Goal: Task Accomplishment & Management: Manage account settings

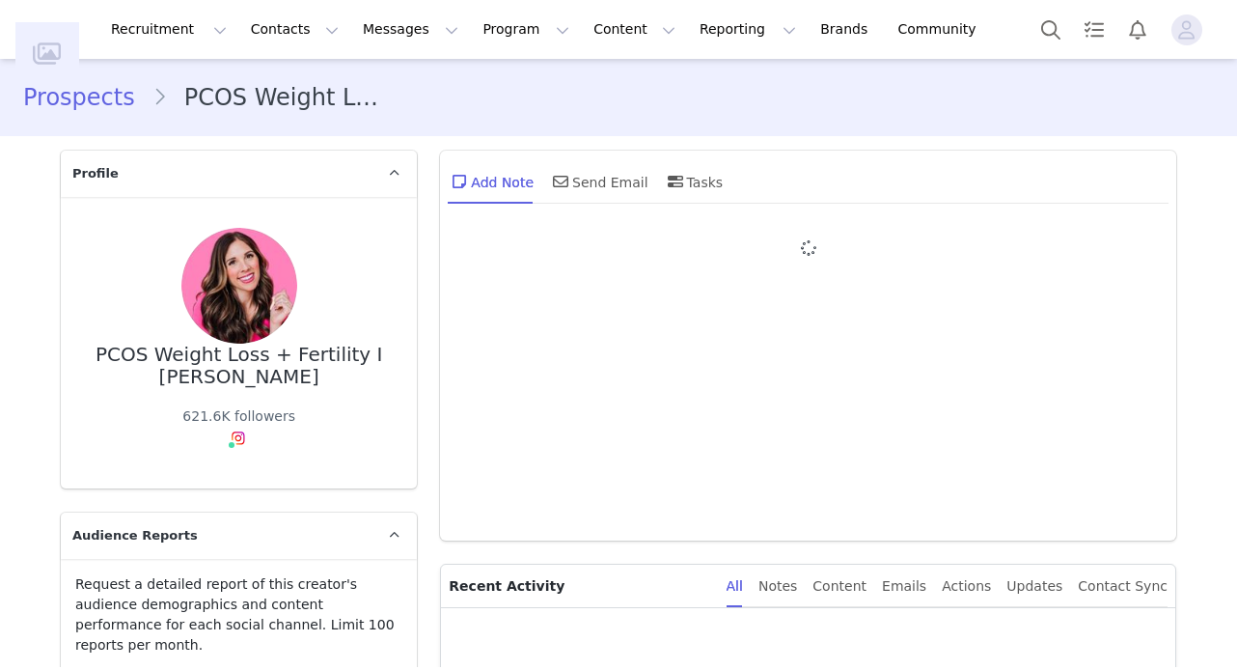
type input "+1 ([GEOGRAPHIC_DATA])"
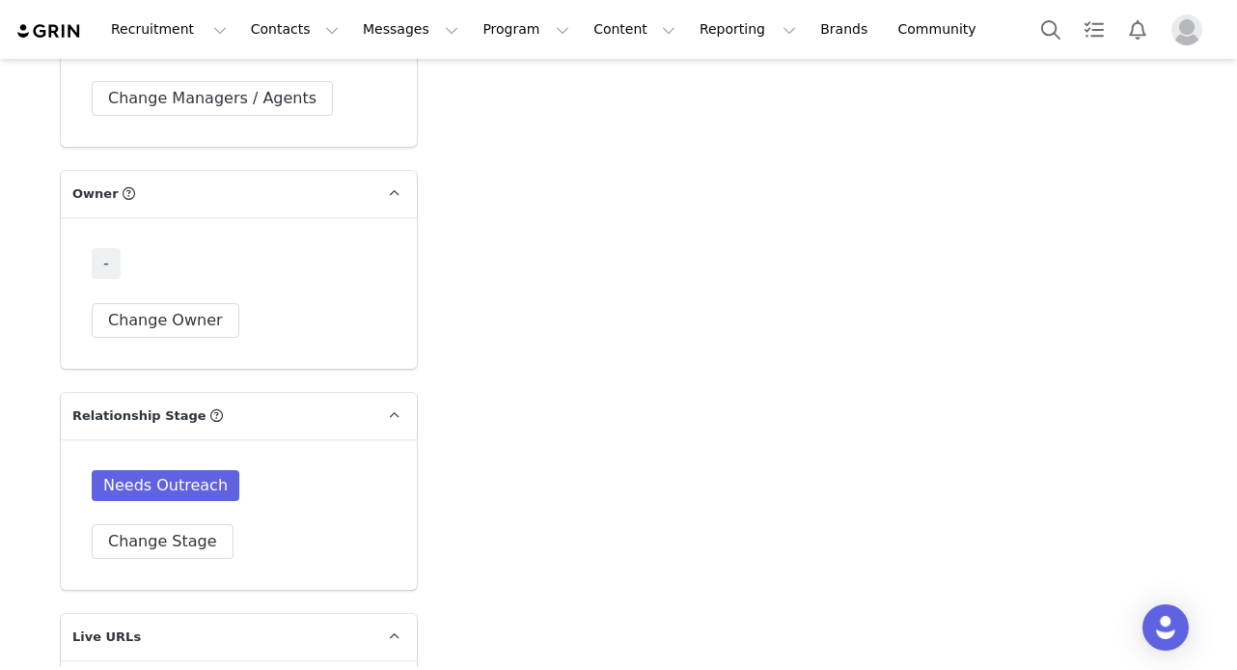
scroll to position [3008, 0]
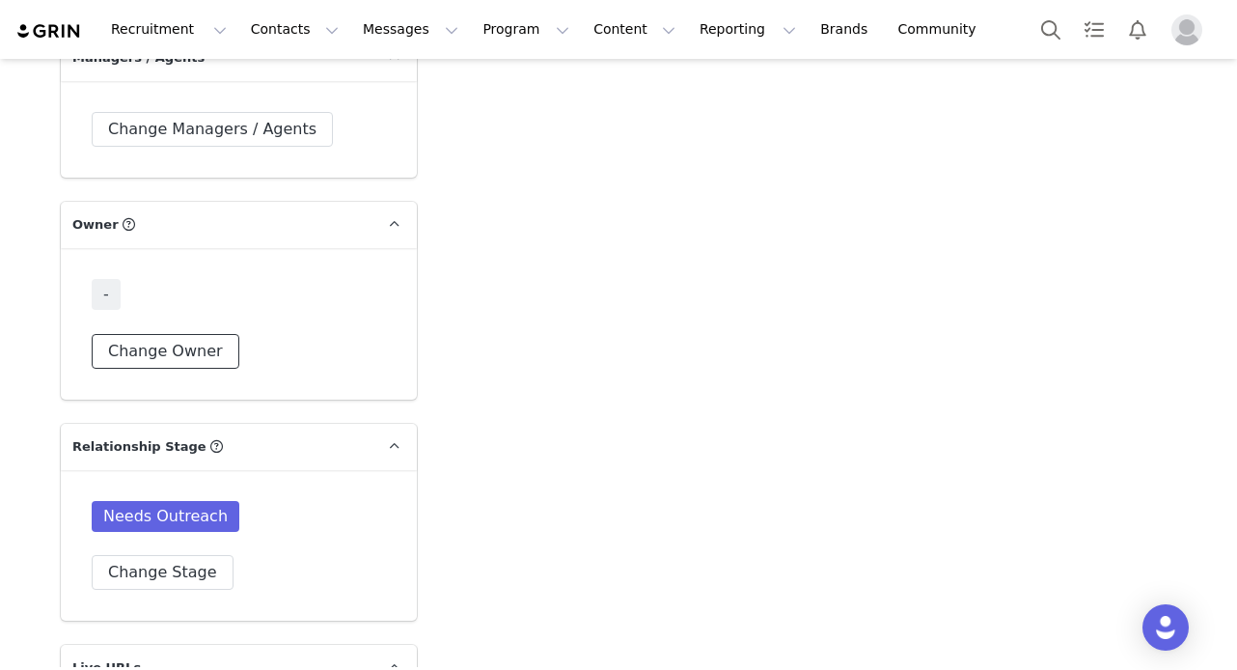
click at [196, 340] on button "Change Owner" at bounding box center [166, 351] width 148 height 35
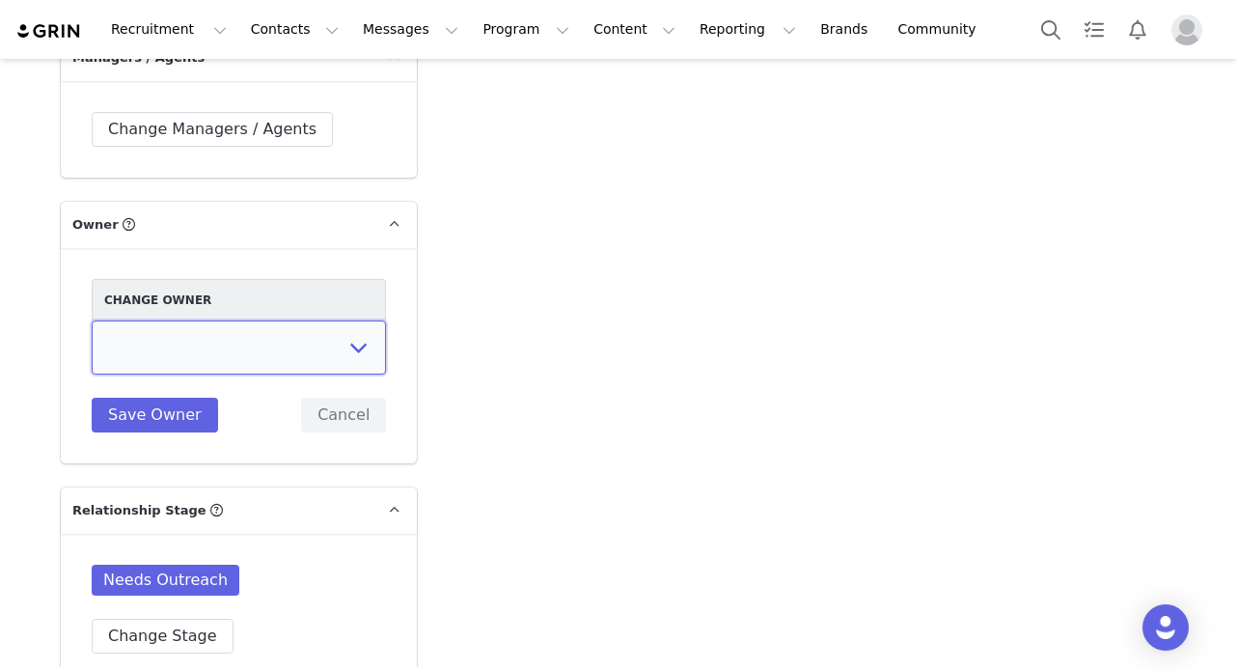
click at [196, 340] on select "[PERSON_NAME] [PERSON_NAME] [PERSON_NAME] [PERSON_NAME] [PERSON_NAME] [PERSON_N…" at bounding box center [239, 347] width 294 height 54
select select "5d4c8803-66b4-4a9a-96bd-be53f3eb2d2e"
click at [92, 320] on select "[PERSON_NAME] [PERSON_NAME] [PERSON_NAME] [PERSON_NAME] [PERSON_NAME] [PERSON_N…" at bounding box center [239, 347] width 294 height 54
click at [148, 398] on button "Save Owner" at bounding box center [155, 415] width 126 height 35
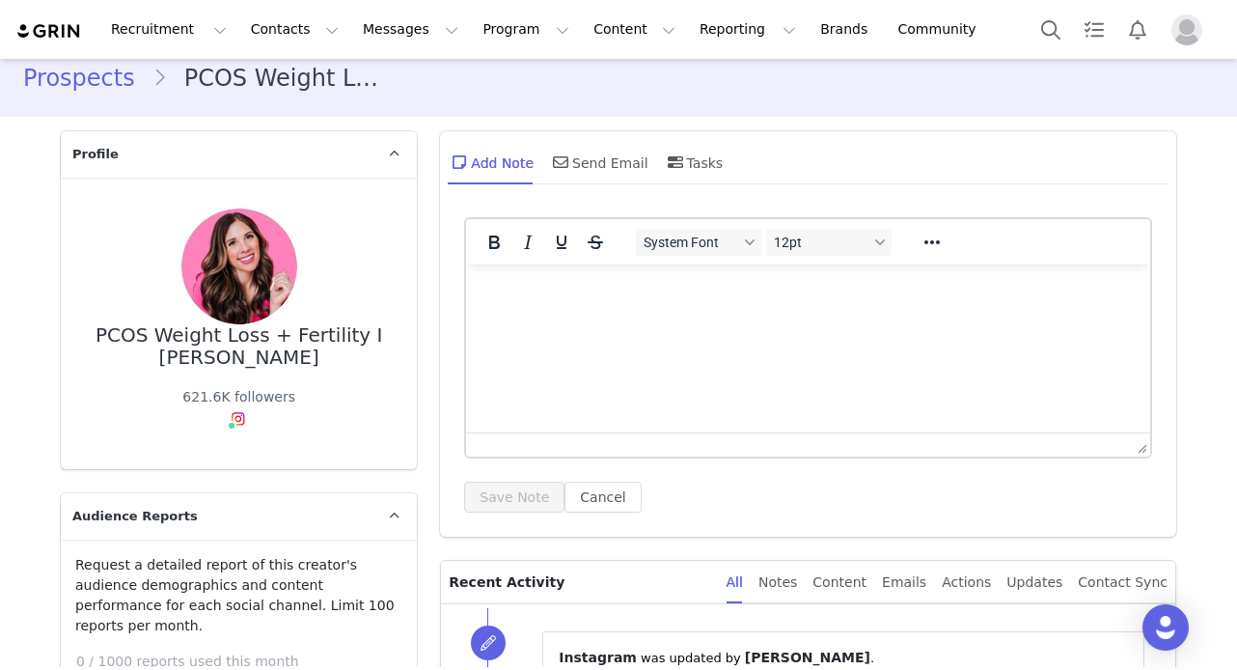
scroll to position [0, 0]
